Goal: Information Seeking & Learning: Learn about a topic

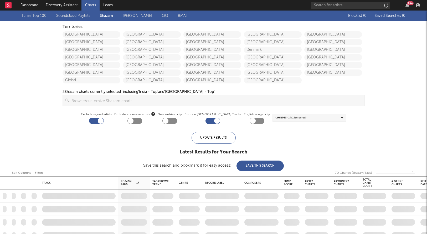
checkbox input "true"
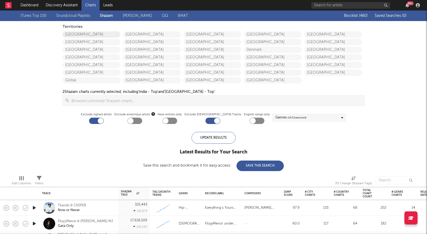
click at [98, 34] on link "[GEOGRAPHIC_DATA]" at bounding box center [92, 34] width 58 height 6
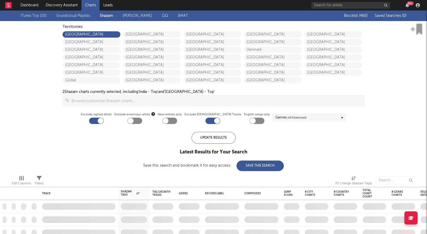
checkbox input "true"
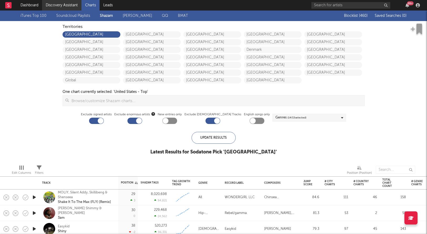
click at [63, 7] on link "Discovery Assistant" at bounding box center [61, 5] width 39 height 11
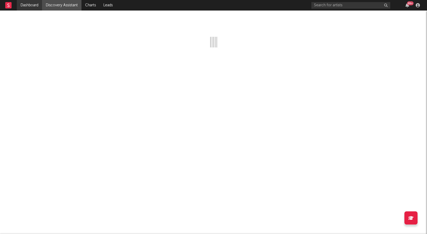
click at [32, 8] on link "Dashboard" at bounding box center [29, 5] width 25 height 11
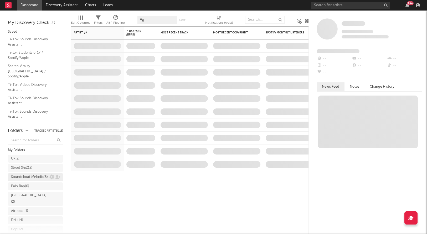
scroll to position [97, 0]
click at [26, 211] on div "Research Priorities ( 9 ) [PERSON_NAME]" at bounding box center [35, 211] width 49 height 13
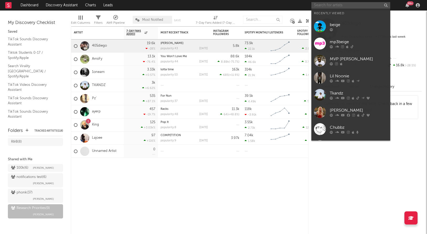
click at [332, 3] on input "text" at bounding box center [351, 5] width 79 height 7
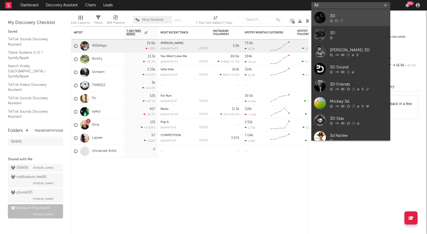
type input "3d"
click at [335, 12] on link "3D" at bounding box center [351, 17] width 79 height 17
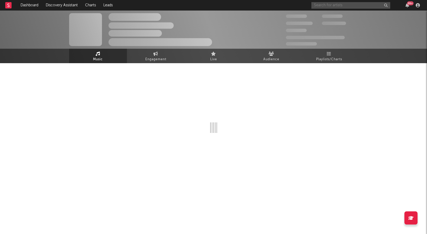
click at [338, 5] on input "text" at bounding box center [351, 5] width 79 height 7
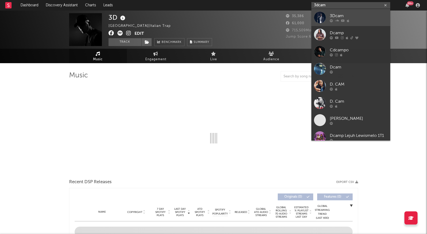
type input "3dcam"
click at [345, 12] on link "3Dcam" at bounding box center [351, 17] width 79 height 17
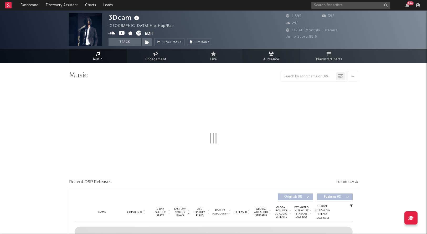
select select "6m"
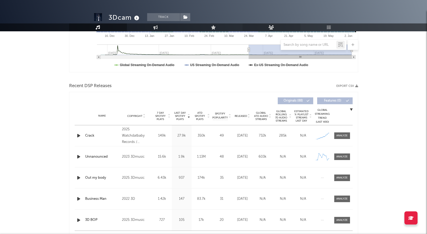
select select "6m"
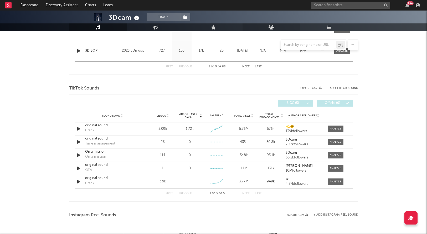
scroll to position [320, 0]
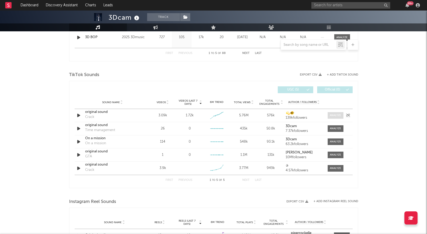
click at [338, 115] on div at bounding box center [335, 115] width 11 height 4
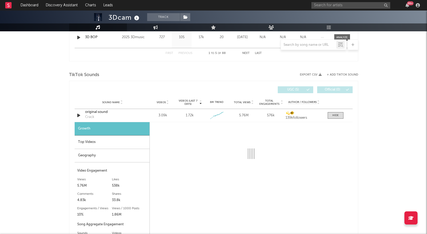
select select "1w"
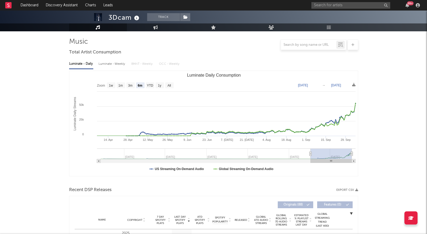
scroll to position [0, 0]
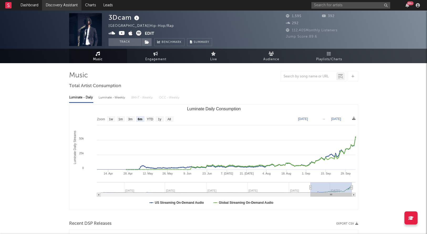
click at [55, 2] on link "Discovery Assistant" at bounding box center [61, 5] width 39 height 11
